Goal: Information Seeking & Learning: Learn about a topic

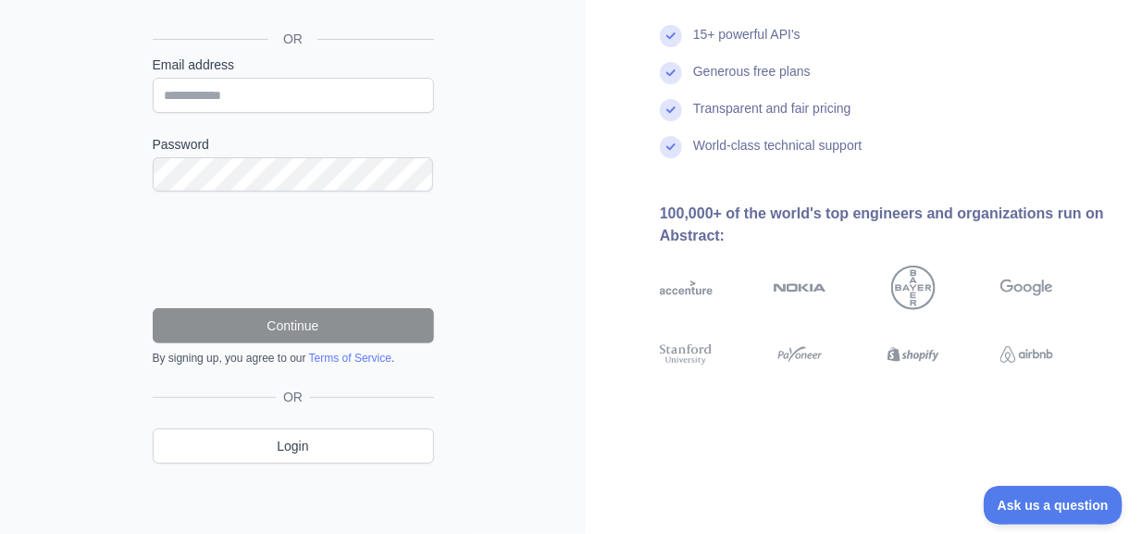
scroll to position [36, 0]
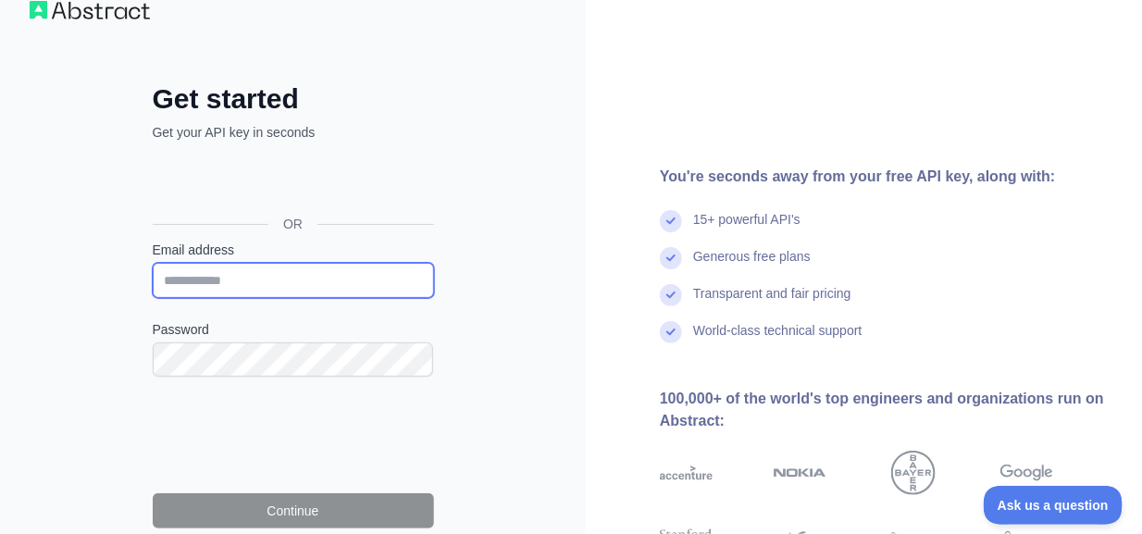
click at [270, 278] on input "Email address" at bounding box center [293, 280] width 281 height 35
type input "**********"
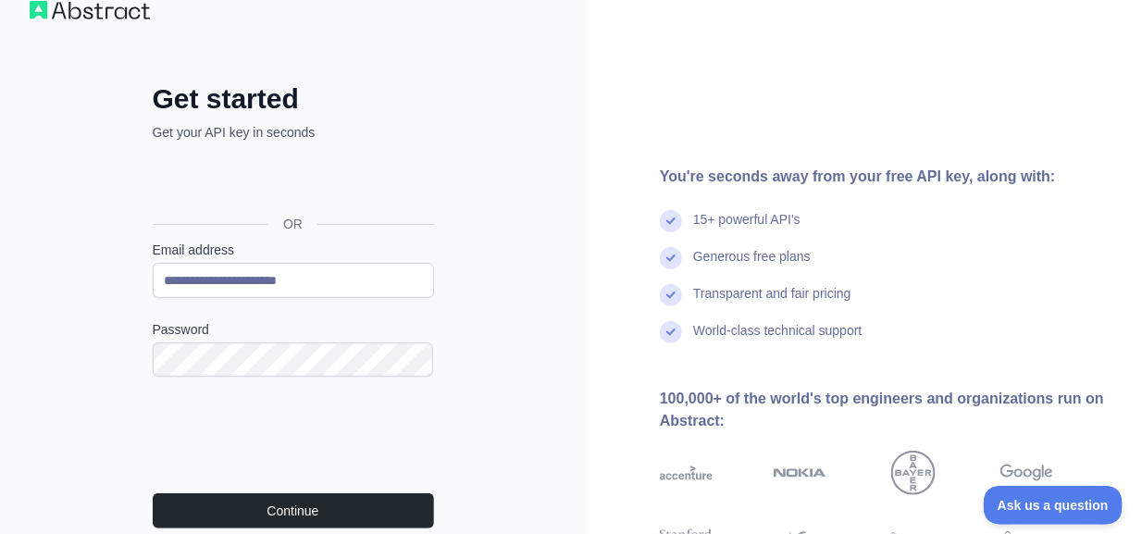
click at [295, 487] on form "**********" at bounding box center [293, 396] width 281 height 310
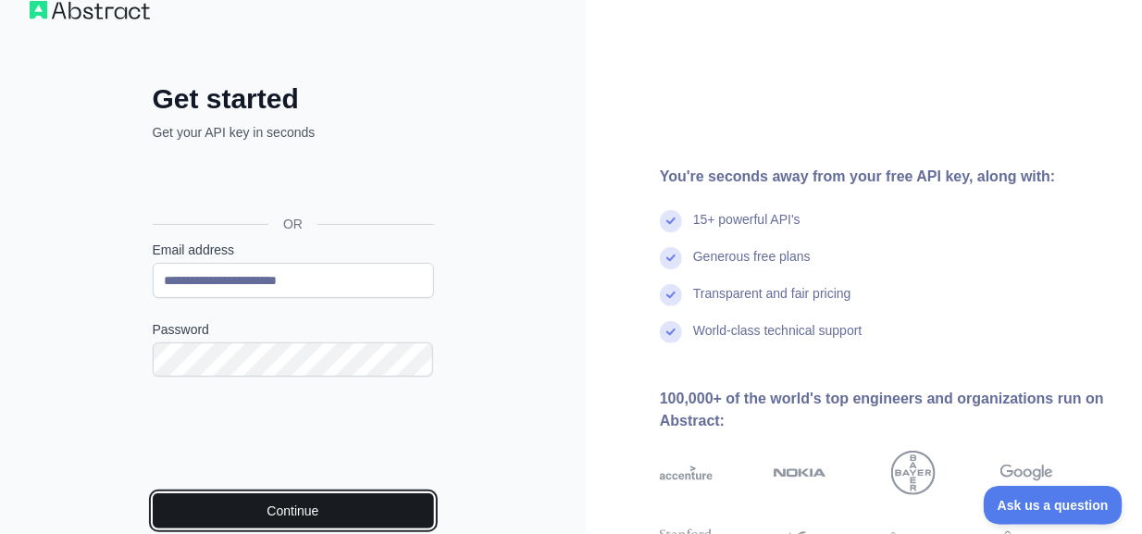
click at [299, 508] on button "Continue" at bounding box center [293, 510] width 281 height 35
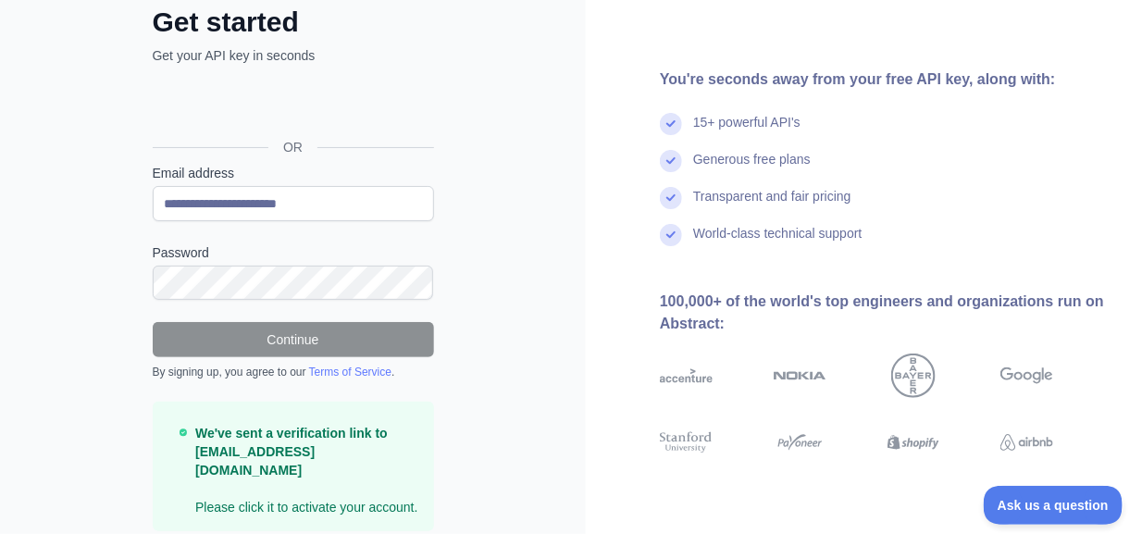
scroll to position [163, 0]
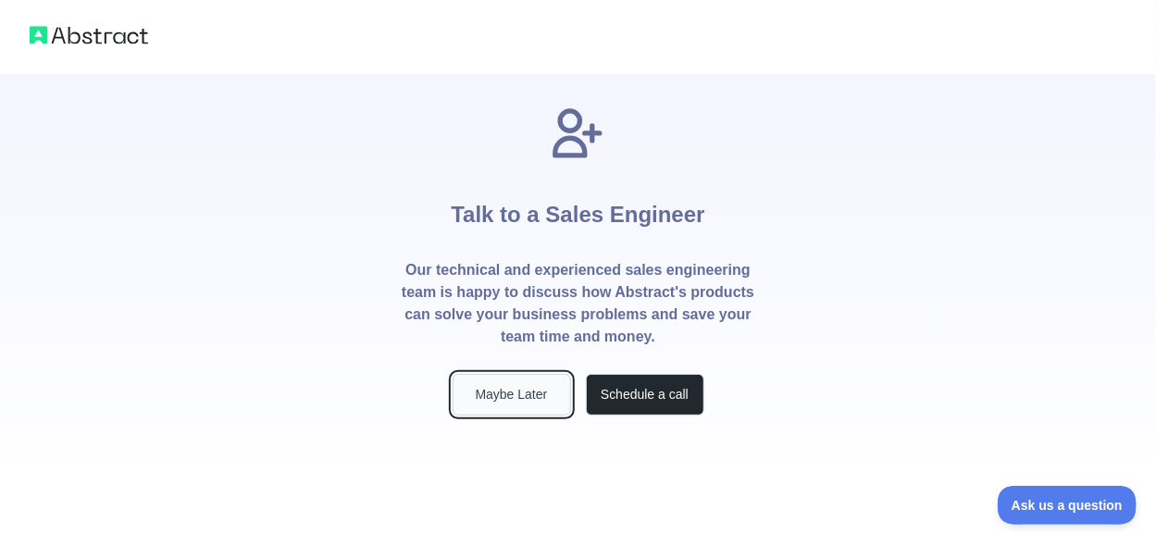
click at [547, 396] on button "Maybe Later" at bounding box center [512, 395] width 118 height 42
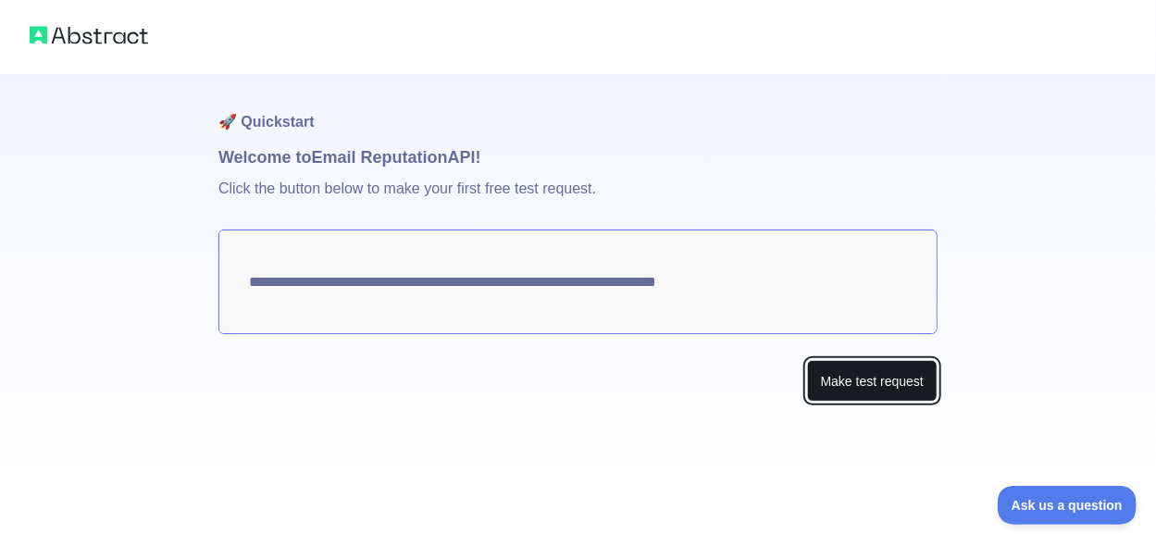
click at [900, 387] on button "Make test request" at bounding box center [872, 381] width 130 height 42
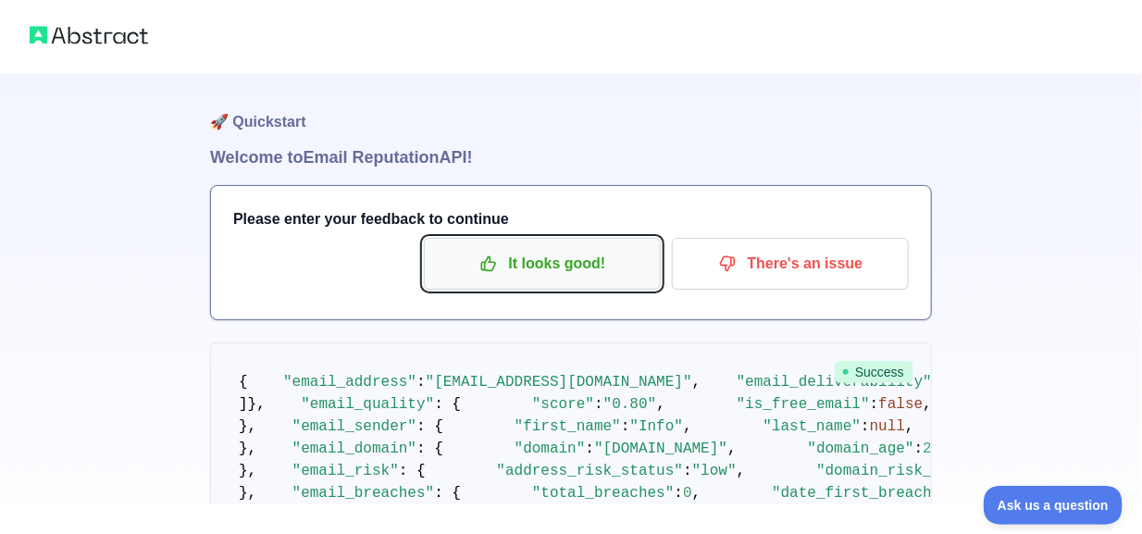
click at [623, 259] on p "It looks good!" at bounding box center [542, 263] width 209 height 31
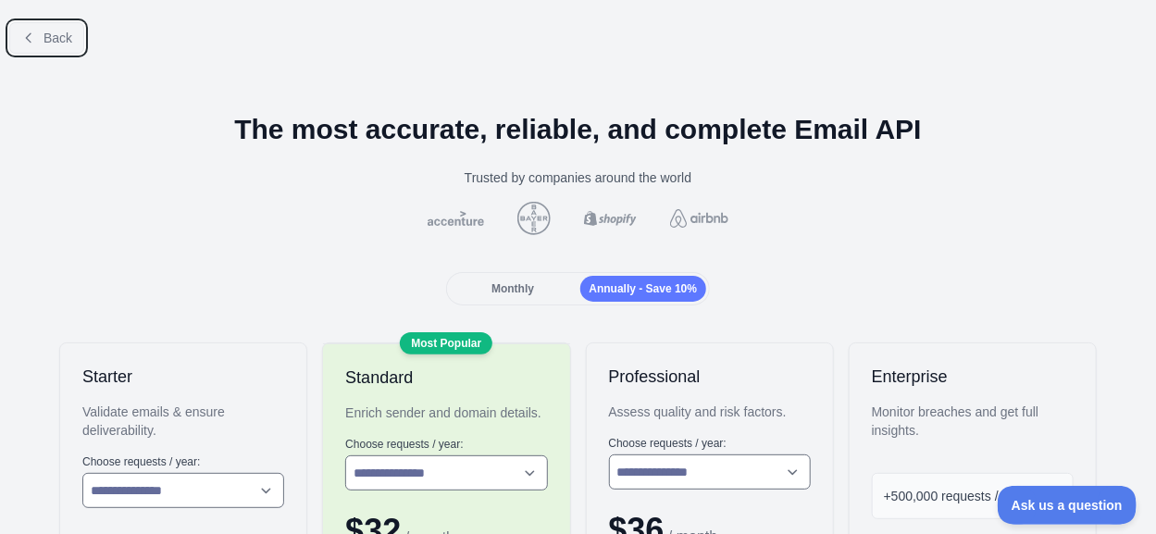
click at [64, 43] on span "Back" at bounding box center [57, 38] width 29 height 15
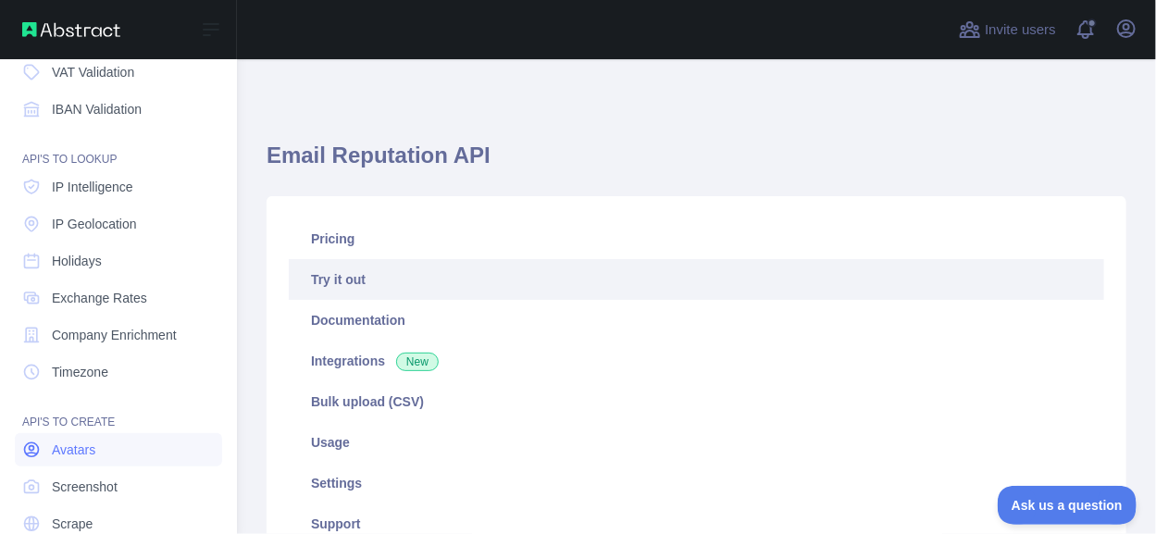
scroll to position [242, 0]
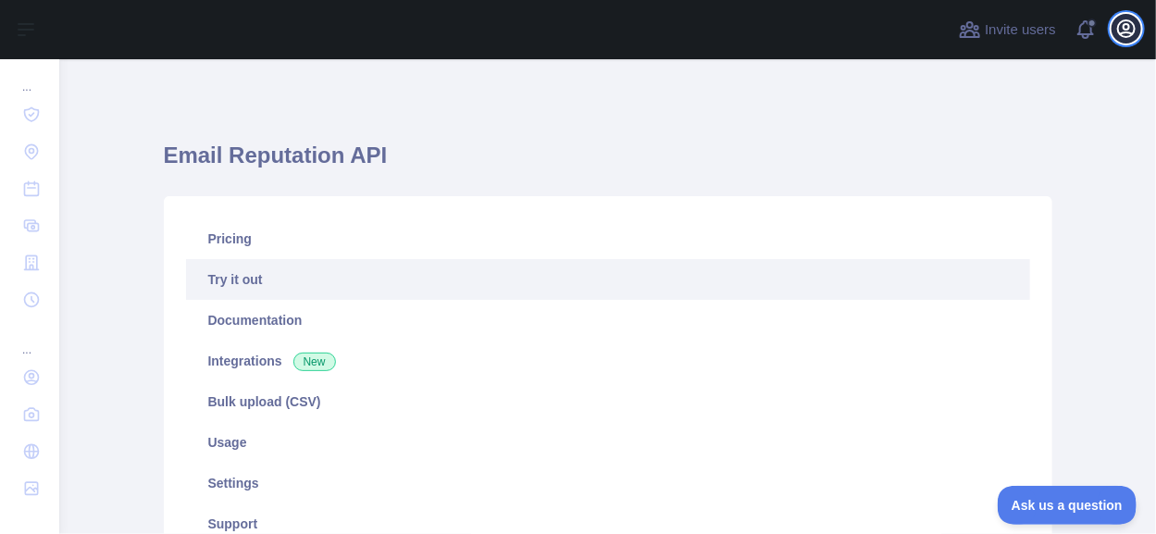
click at [1123, 31] on icon "button" at bounding box center [1126, 29] width 22 height 22
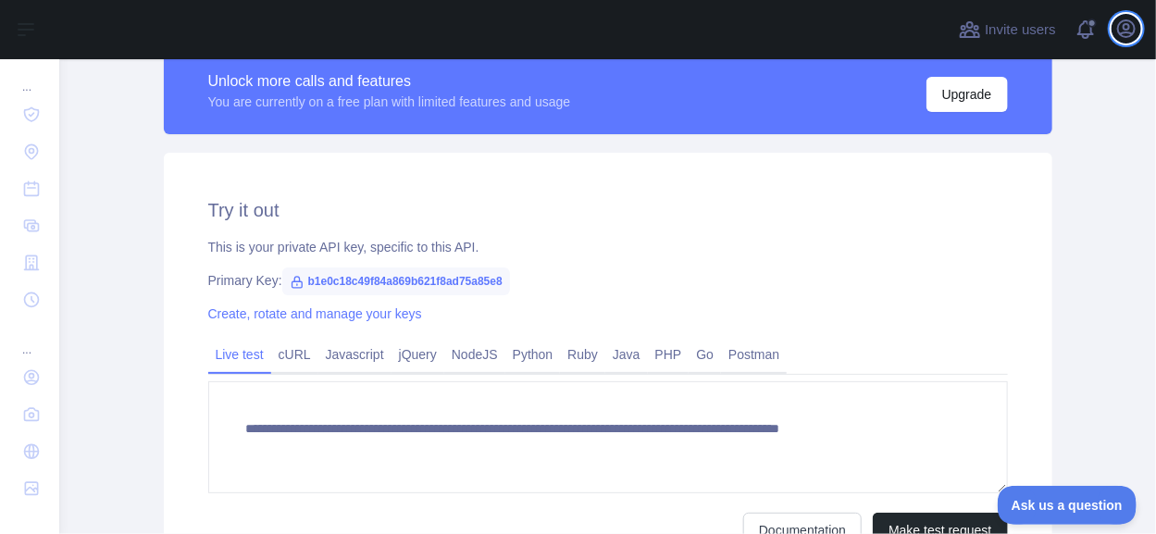
scroll to position [555, 0]
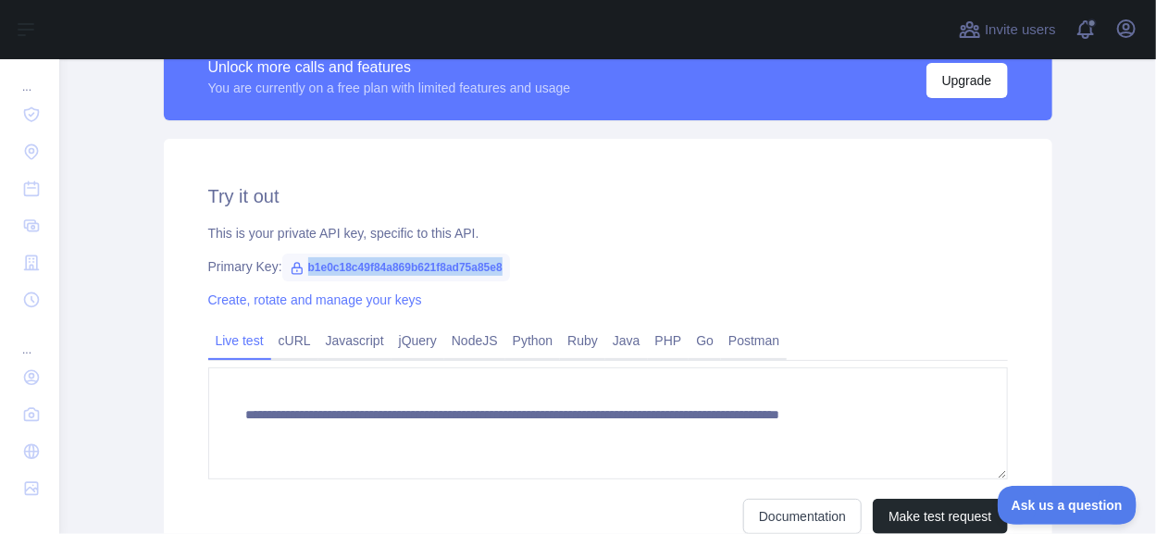
drag, startPoint x: 297, startPoint y: 268, endPoint x: 521, endPoint y: 267, distance: 223.9
click at [521, 267] on div "Primary Key: b1e0c18c49f84a869b621f8ad75a85e8" at bounding box center [608, 266] width 800 height 19
copy span "b1e0c18c49f84a869b621f8ad75a85e8"
click at [290, 268] on icon at bounding box center [297, 268] width 15 height 15
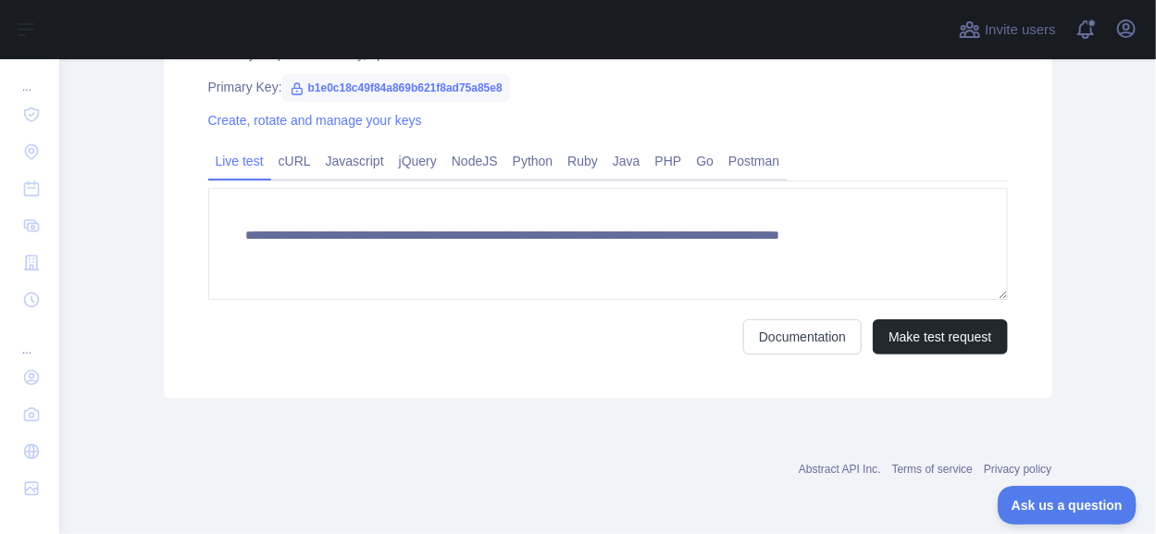
scroll to position [271, 0]
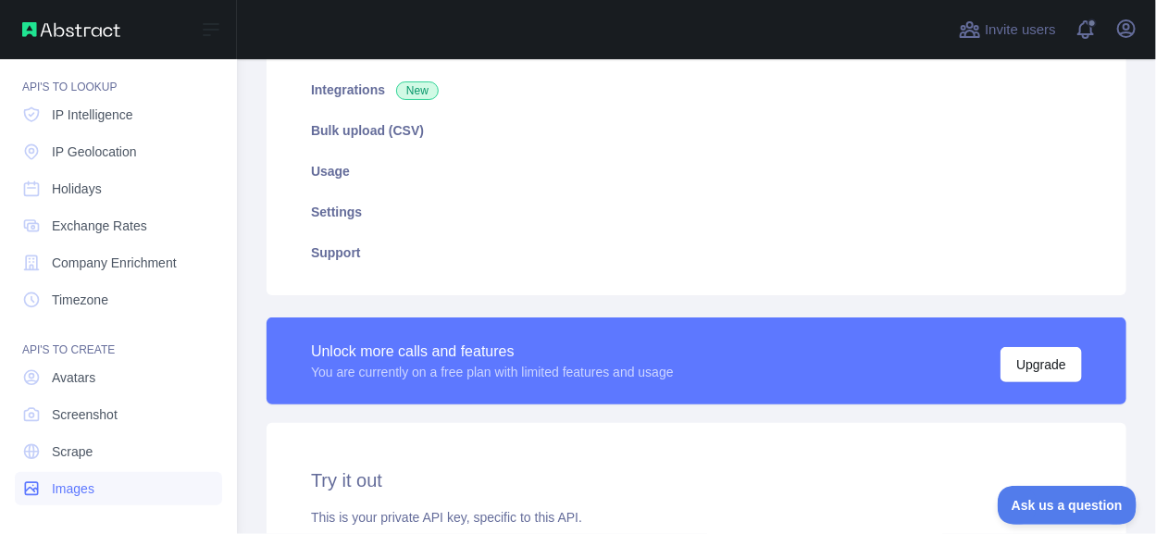
click at [132, 482] on link "Images" at bounding box center [118, 488] width 207 height 33
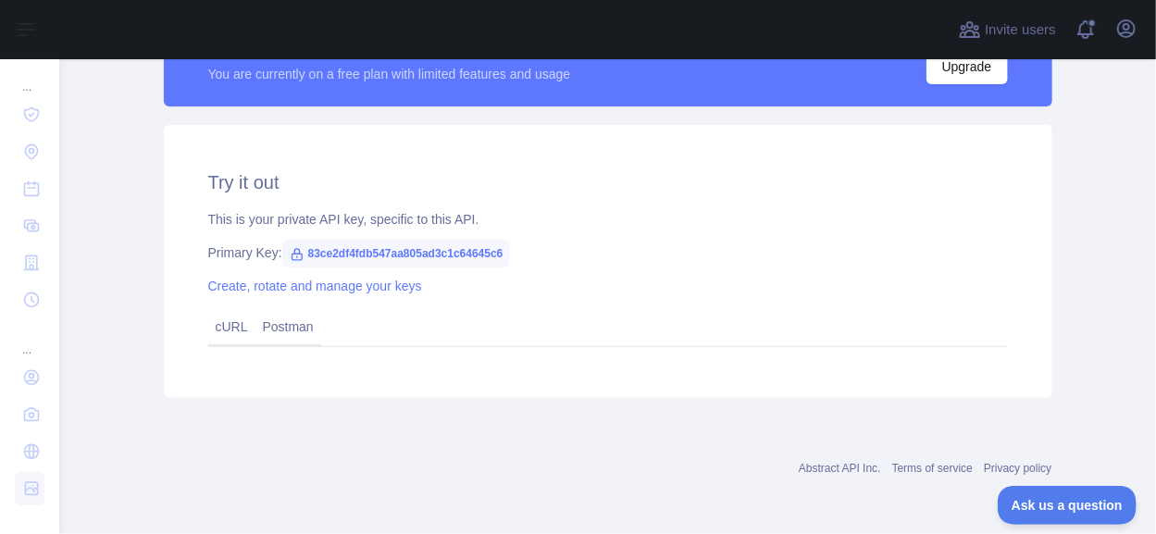
scroll to position [343, 0]
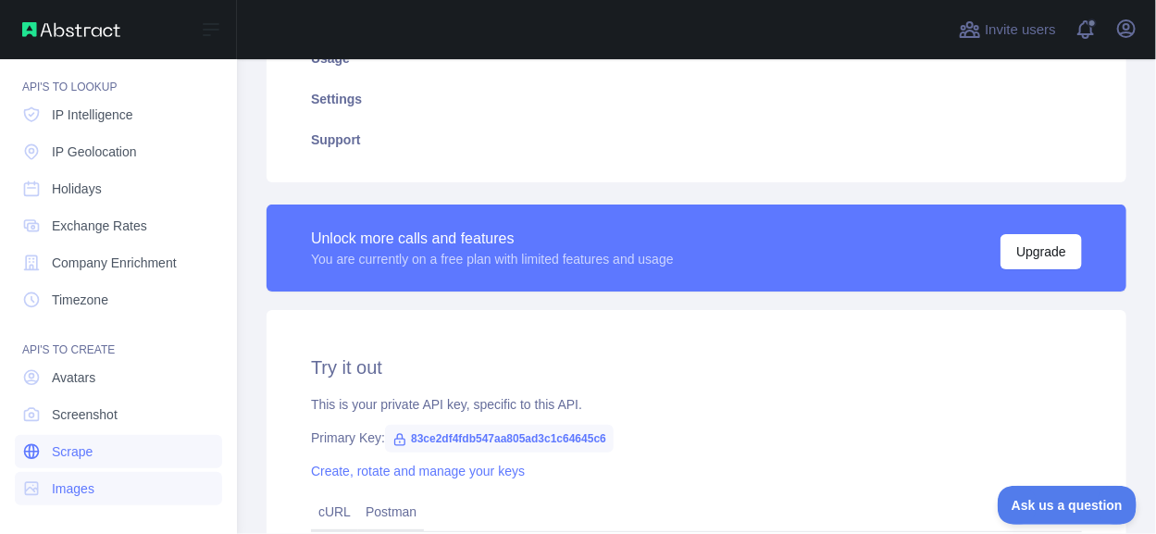
click at [73, 450] on span "Scrape" at bounding box center [72, 451] width 41 height 19
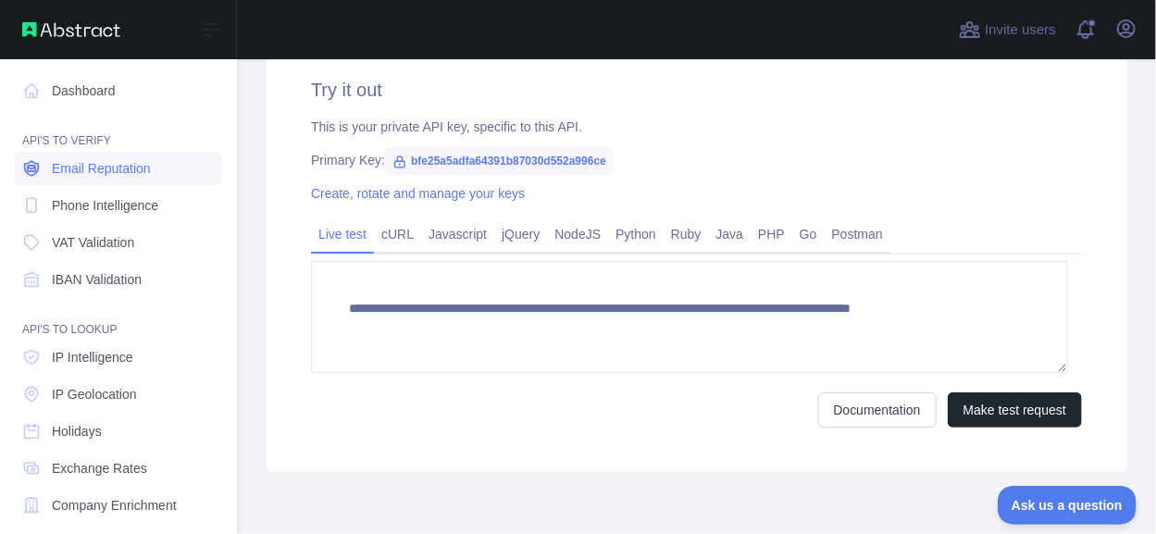
click at [48, 160] on link "Email Reputation" at bounding box center [118, 168] width 207 height 33
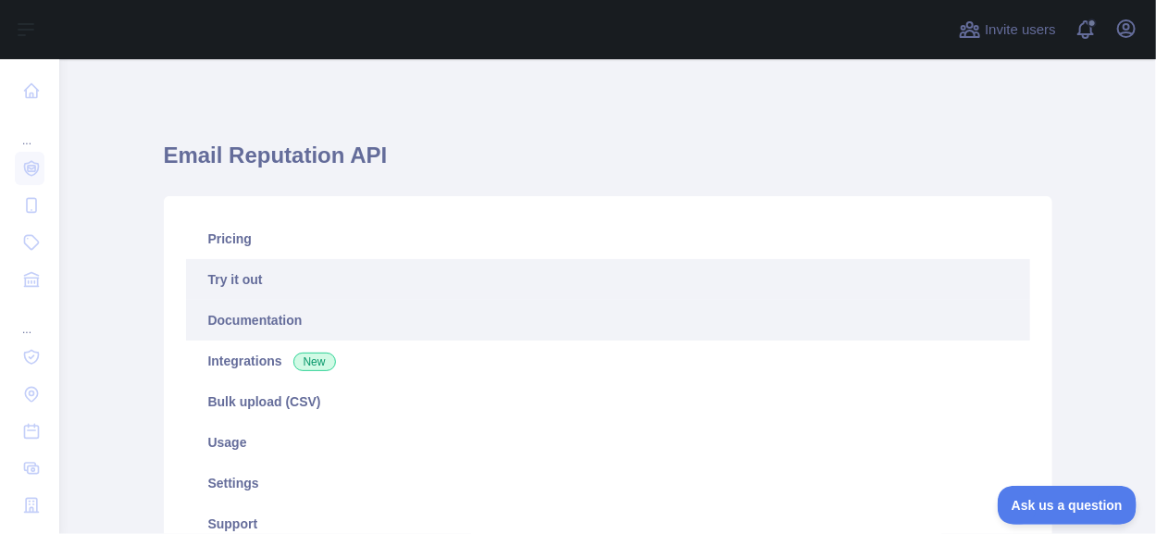
click at [261, 332] on link "Documentation" at bounding box center [608, 320] width 844 height 41
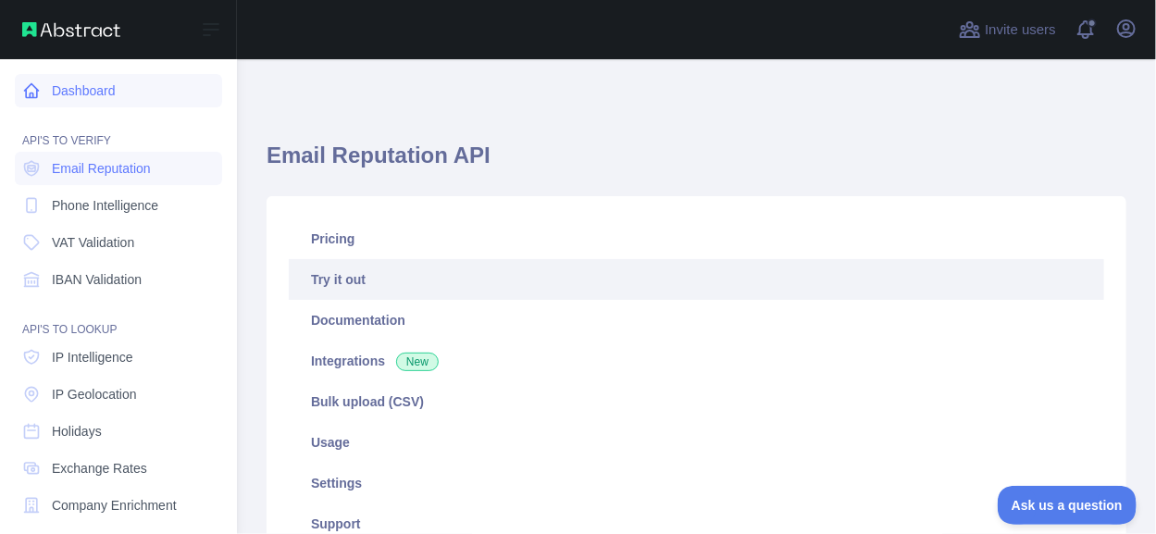
click at [55, 74] on link "Dashboard" at bounding box center [118, 90] width 207 height 33
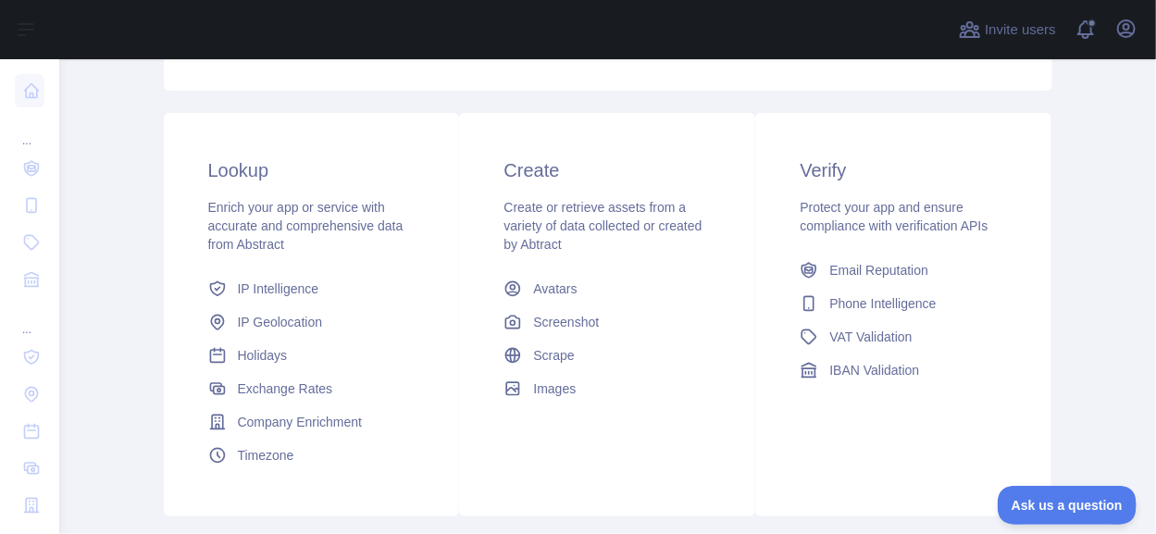
scroll to position [294, 0]
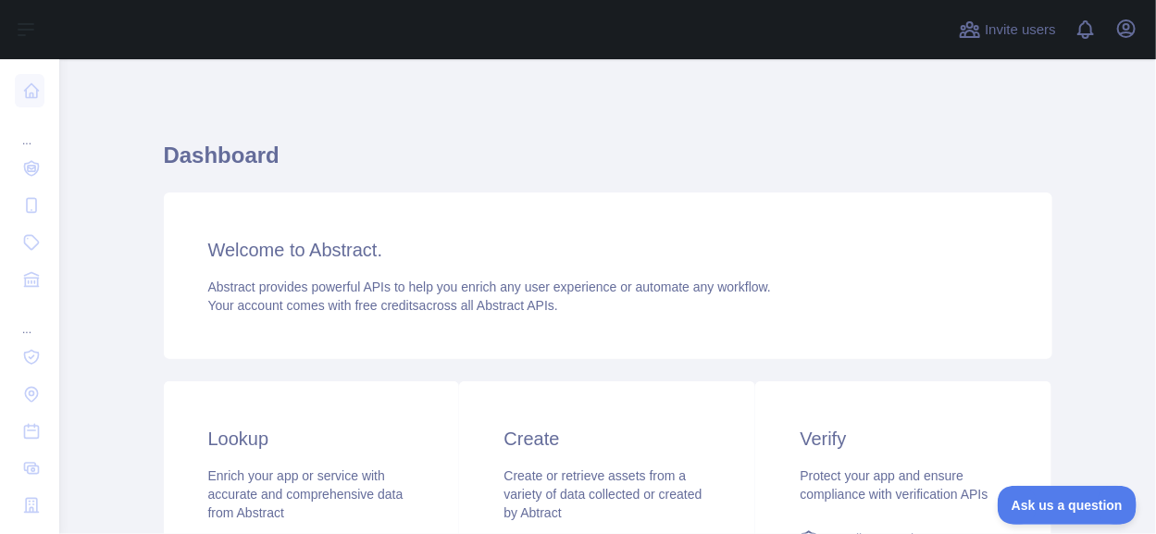
scroll to position [277, 0]
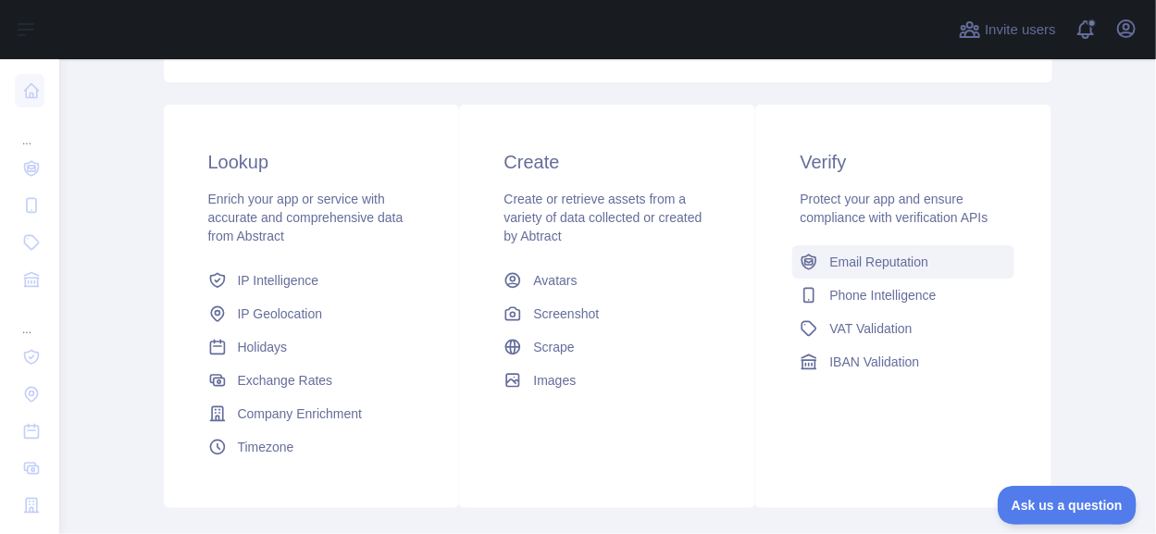
click at [849, 253] on span "Email Reputation" at bounding box center [878, 262] width 99 height 19
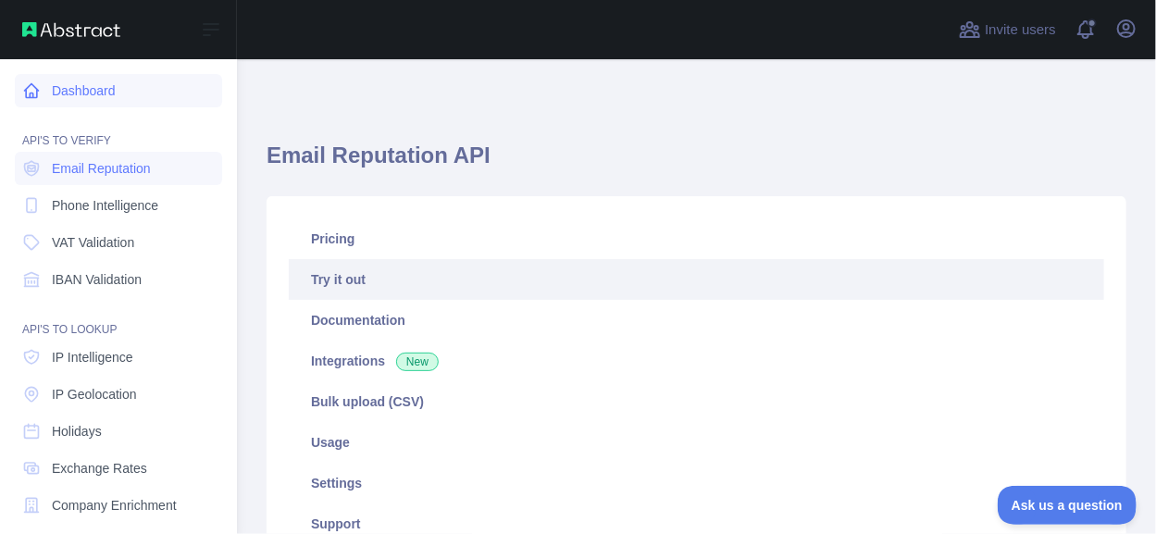
click at [84, 98] on link "Dashboard" at bounding box center [118, 90] width 207 height 33
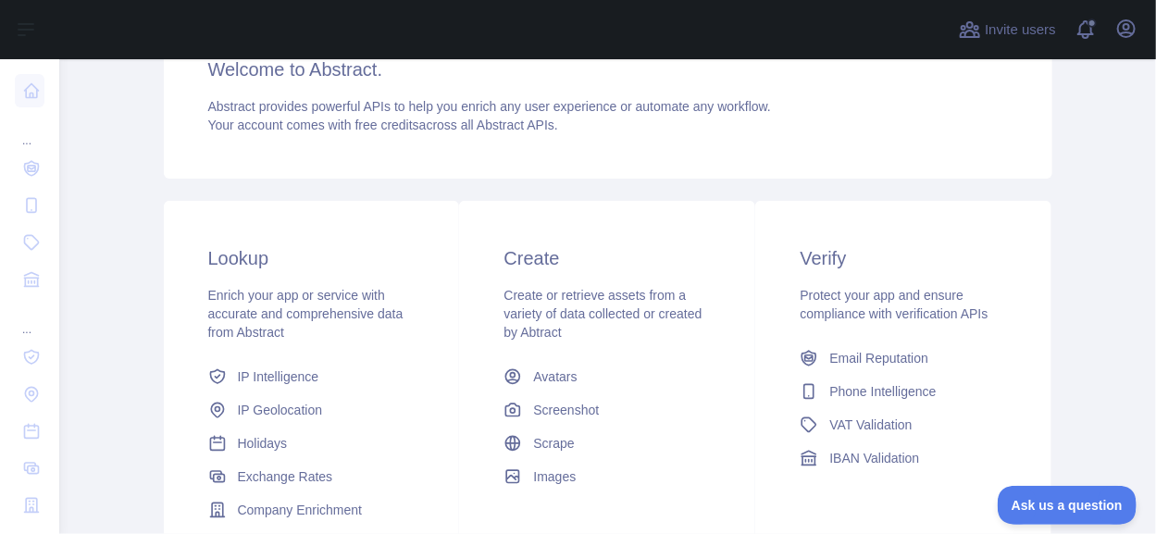
scroll to position [93, 0]
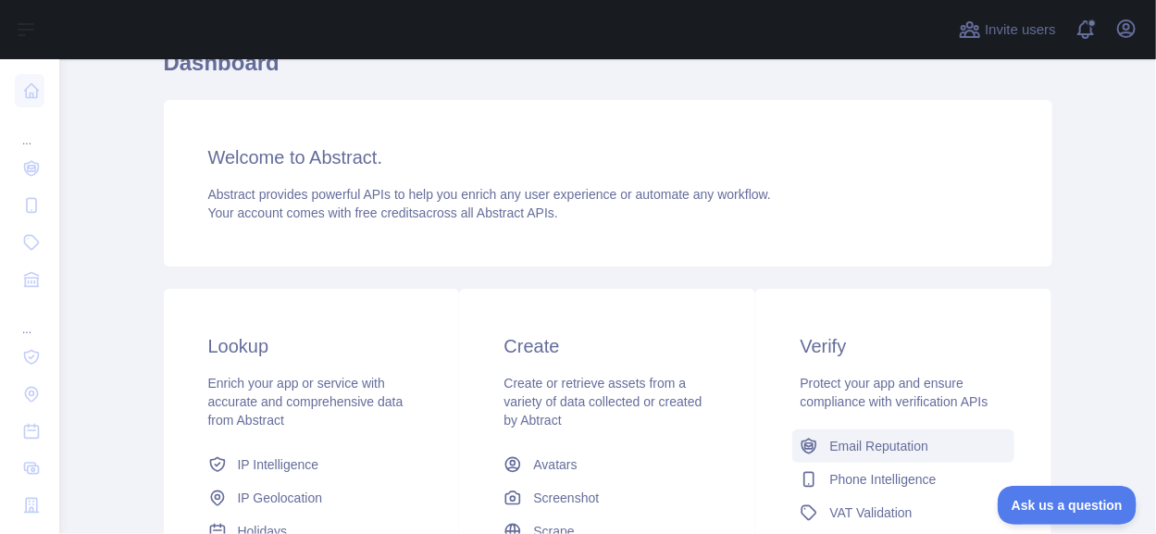
click at [829, 446] on span "Email Reputation" at bounding box center [878, 446] width 99 height 19
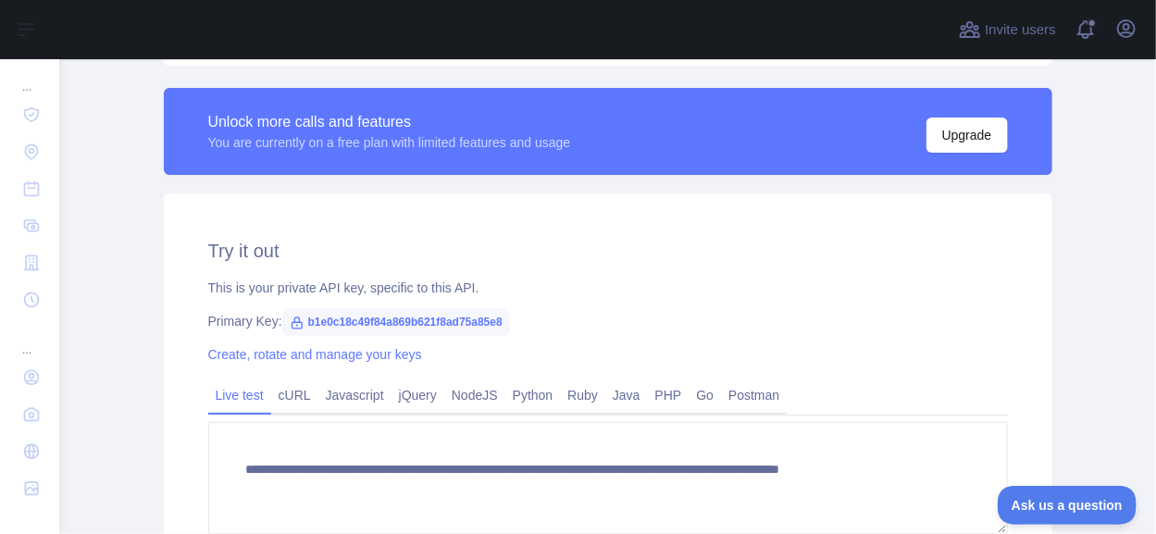
scroll to position [550, 0]
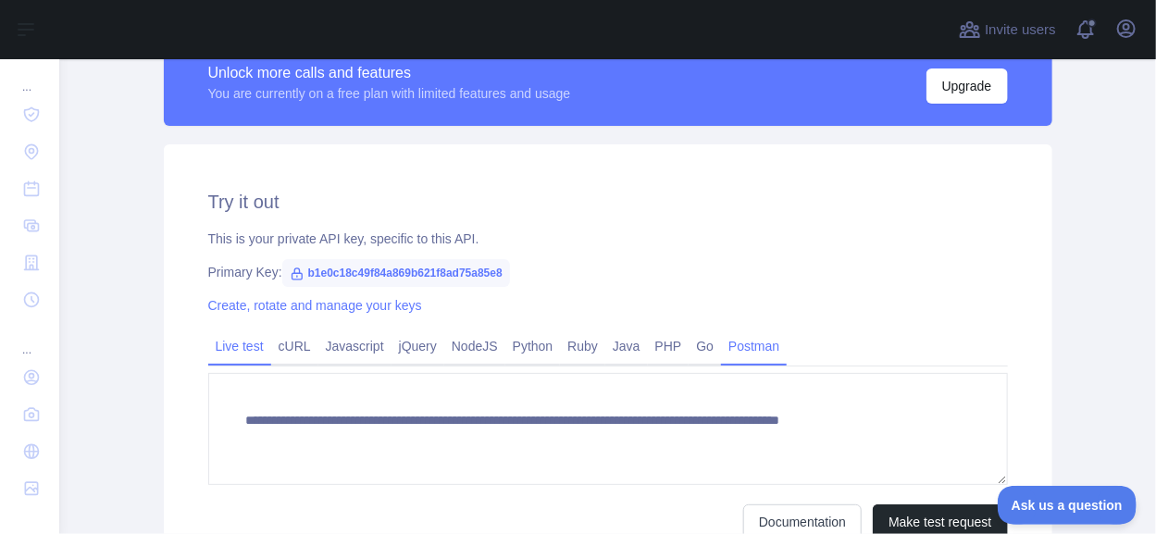
click at [721, 354] on link "Postman" at bounding box center [754, 346] width 66 height 30
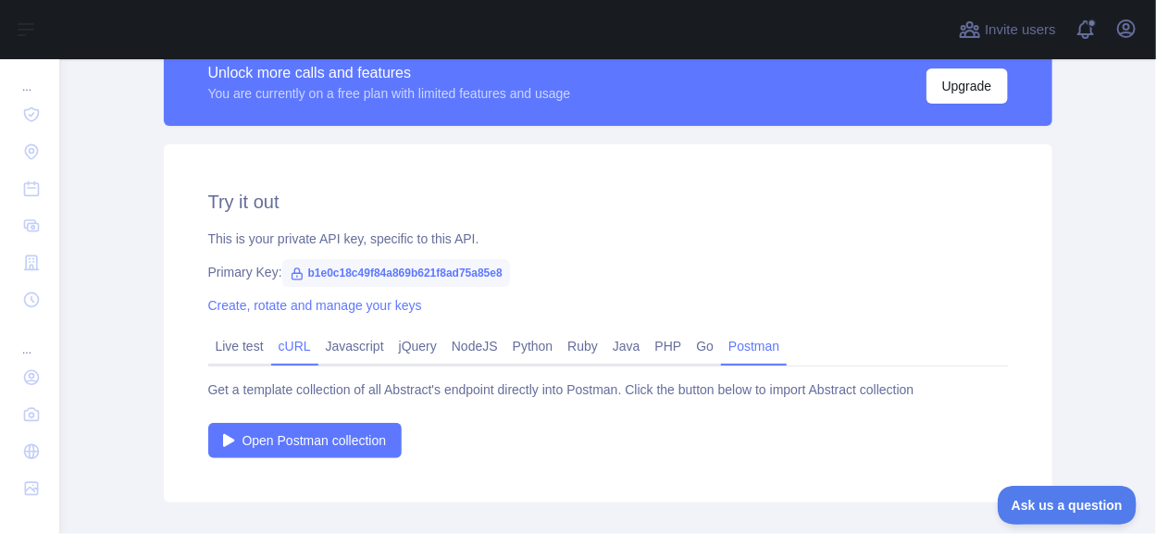
click at [271, 345] on link "cURL" at bounding box center [294, 346] width 47 height 30
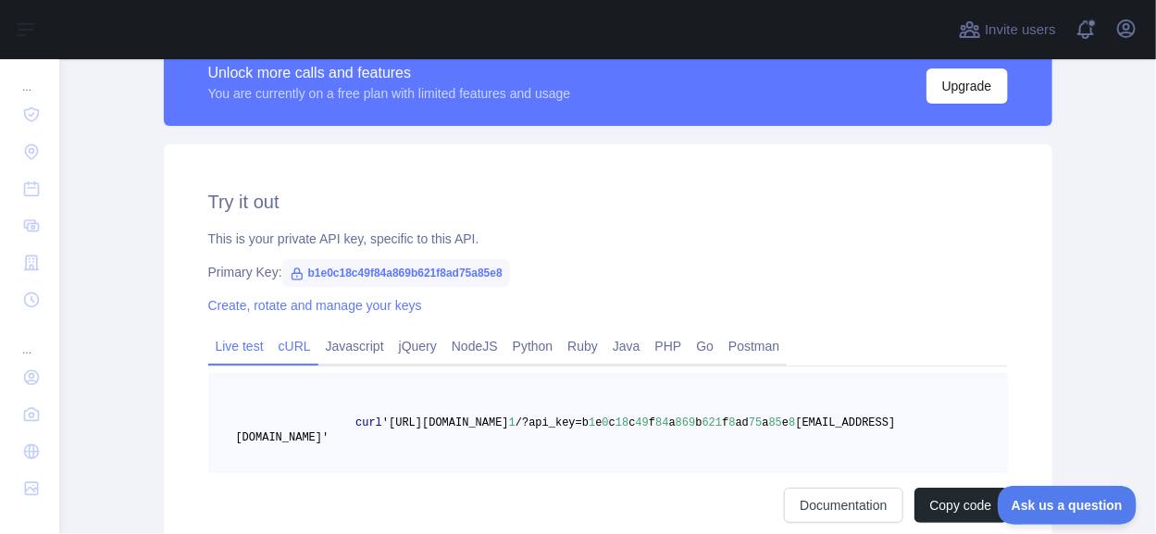
click at [235, 344] on link "Live test" at bounding box center [239, 346] width 63 height 30
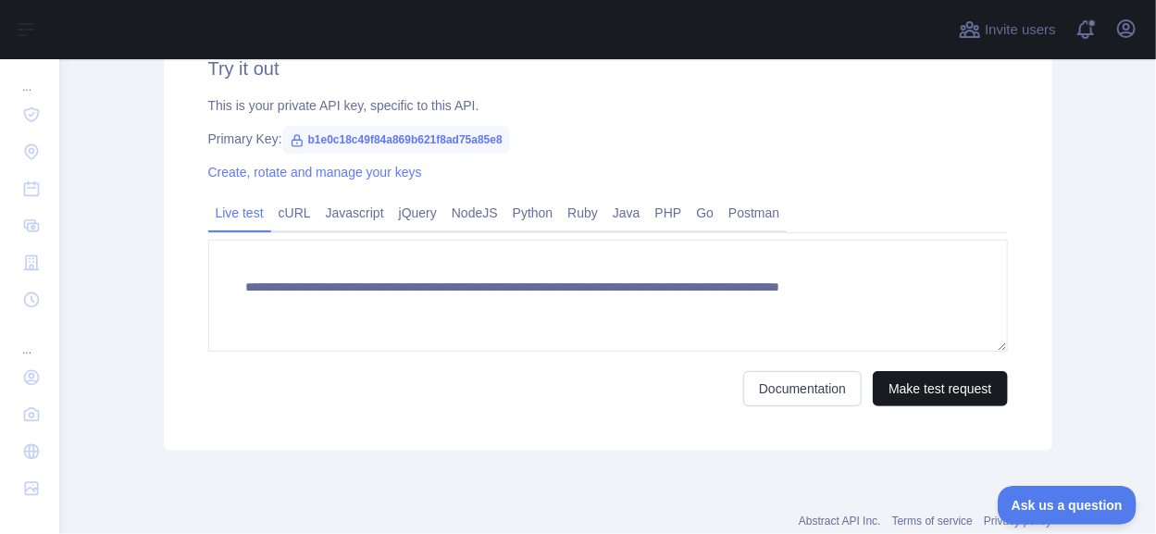
scroll to position [735, 0]
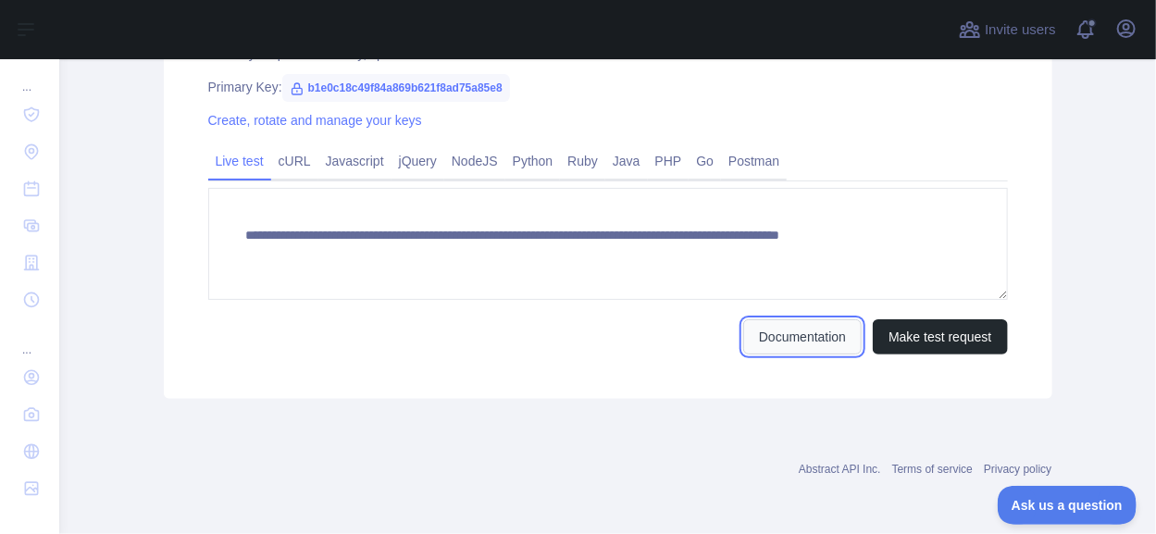
click at [841, 335] on link "Documentation" at bounding box center [802, 336] width 118 height 35
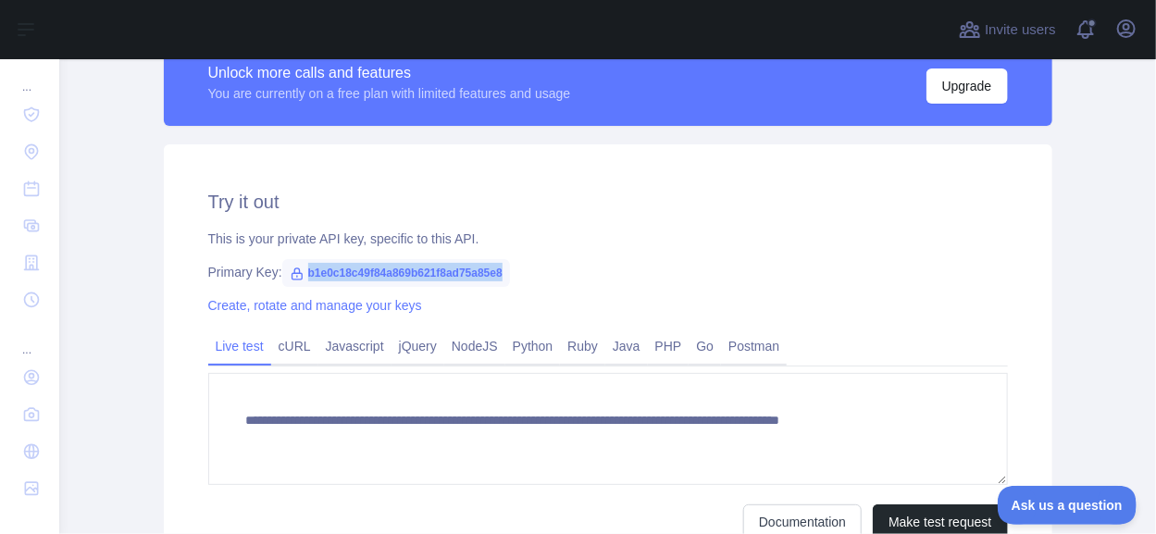
drag, startPoint x: 294, startPoint y: 271, endPoint x: 492, endPoint y: 280, distance: 198.3
click at [492, 280] on span "b1e0c18c49f84a869b621f8ad75a85e8" at bounding box center [396, 273] width 228 height 28
copy span "b1e0c18c49f84a869b621f8ad75a85e8"
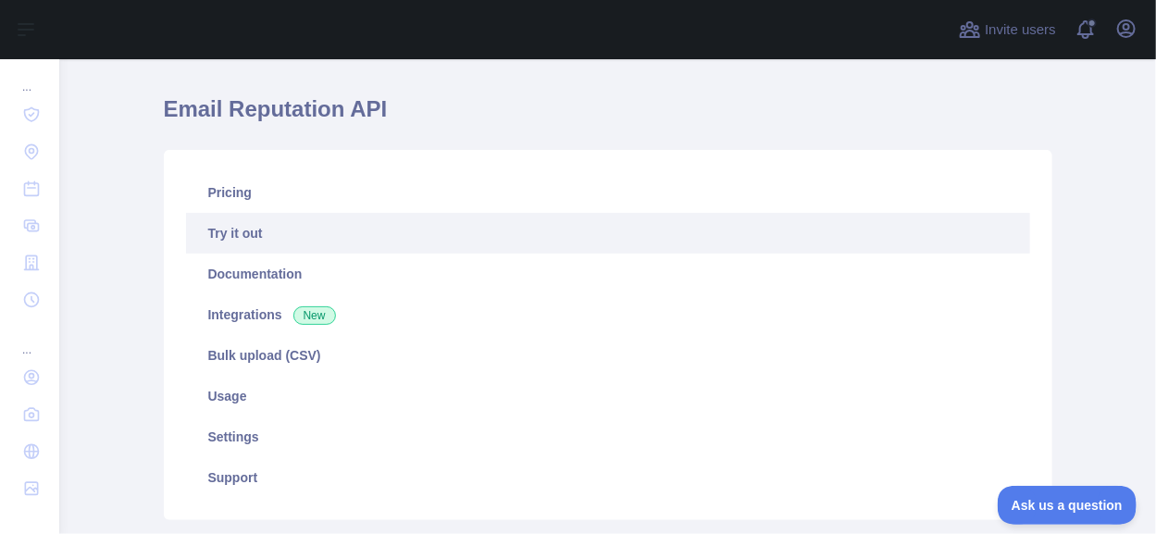
scroll to position [0, 0]
